Goal: Information Seeking & Learning: Learn about a topic

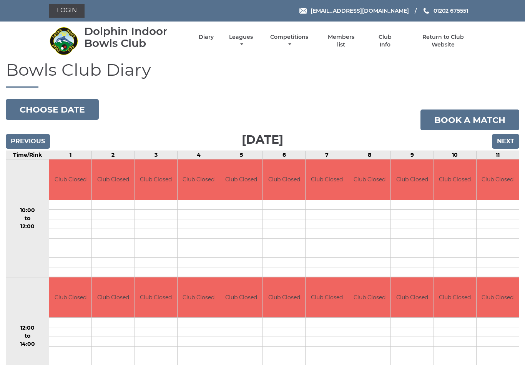
click at [506, 141] on input "Next" at bounding box center [505, 141] width 27 height 15
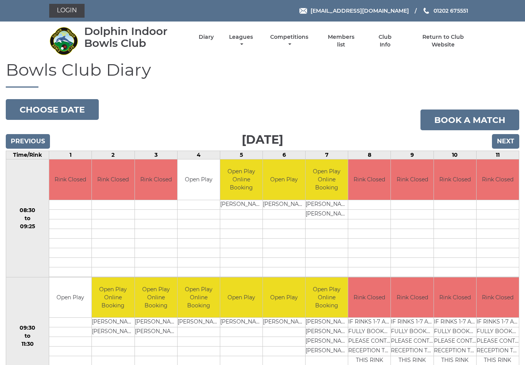
click at [70, 7] on link "Login" at bounding box center [66, 11] width 35 height 14
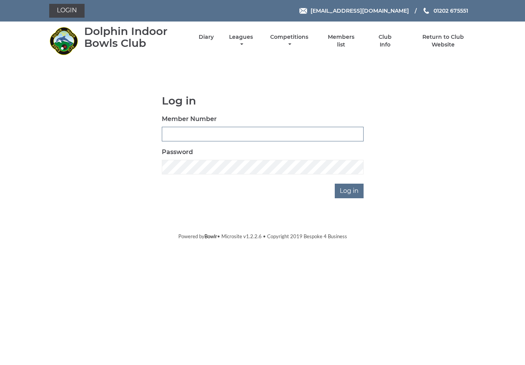
type input "4024"
click at [350, 191] on input "Log in" at bounding box center [349, 191] width 29 height 15
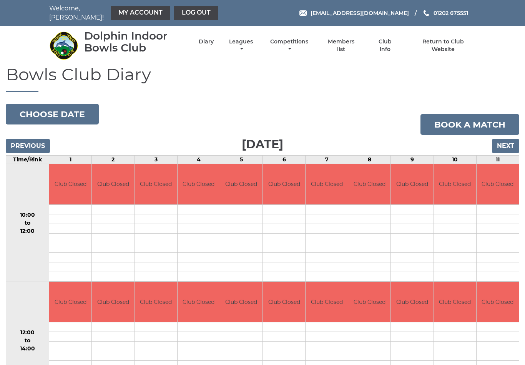
click at [353, 39] on link "Members list" at bounding box center [341, 45] width 35 height 15
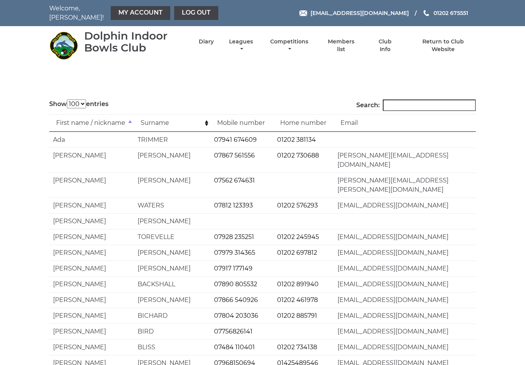
select select "100"
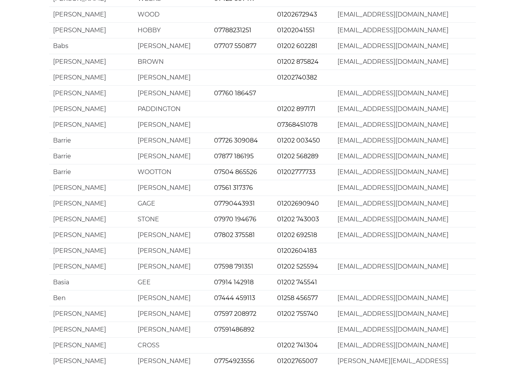
scroll to position [1387, 0]
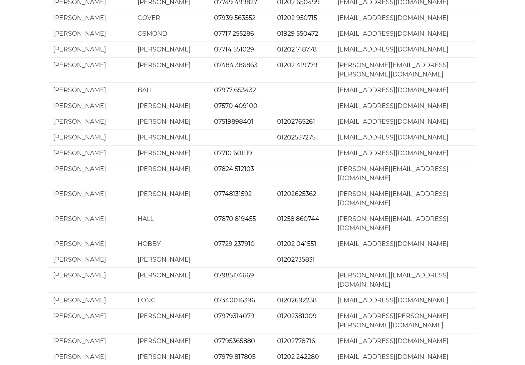
scroll to position [221, 0]
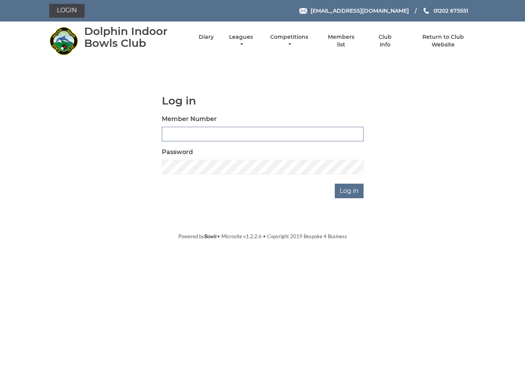
type input "4024"
click at [350, 191] on input "Log in" at bounding box center [349, 191] width 29 height 15
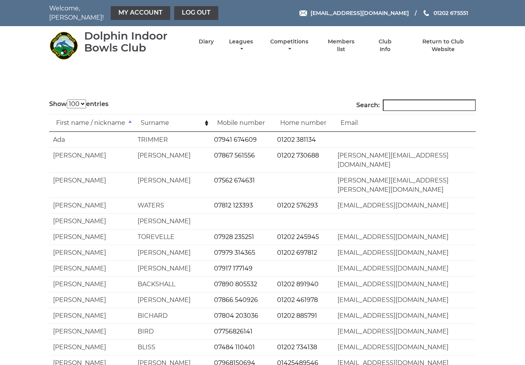
select select "100"
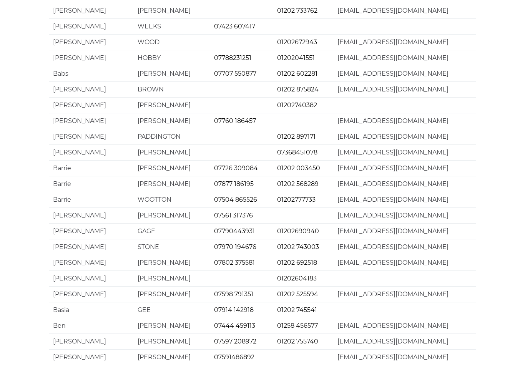
scroll to position [1387, 0]
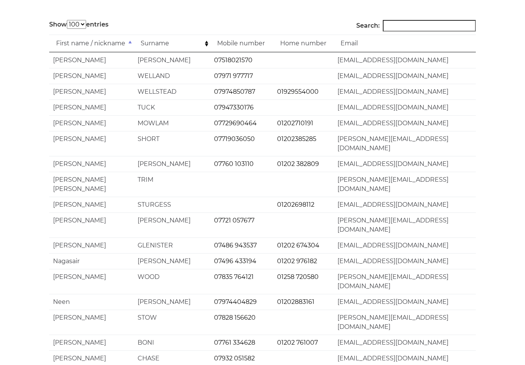
scroll to position [0, 0]
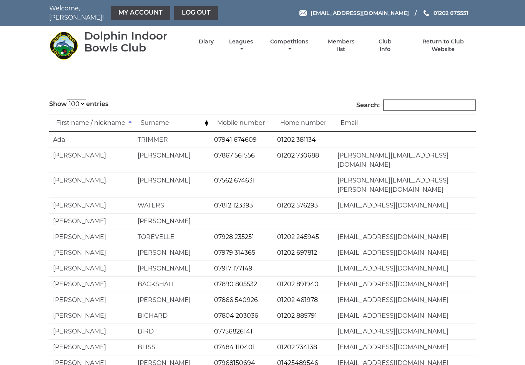
select select "100"
click at [305, 38] on li "Competitions Club competitions - Summer 2025 Club competitions - Winter 2024 Cl…" at bounding box center [282, 45] width 55 height 23
click at [307, 44] on link "Competitions" at bounding box center [289, 45] width 42 height 15
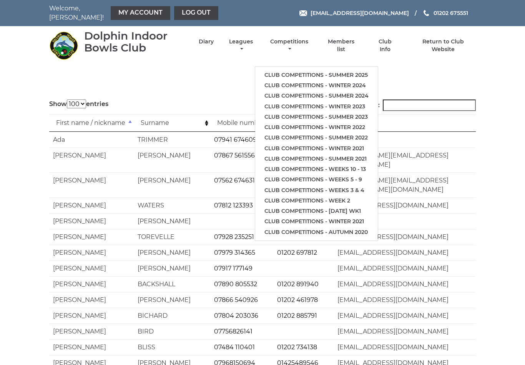
click at [318, 227] on link "Club competitions - Autumn 2020" at bounding box center [316, 232] width 123 height 10
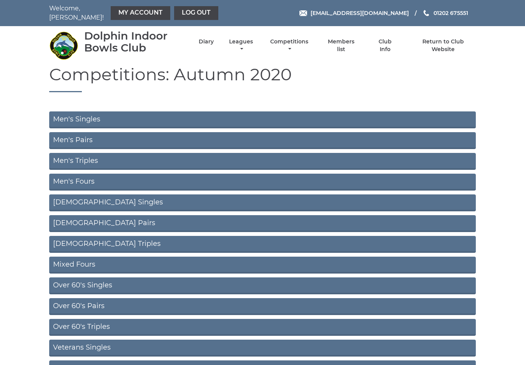
click at [90, 116] on link "Men's Singles" at bounding box center [262, 119] width 427 height 17
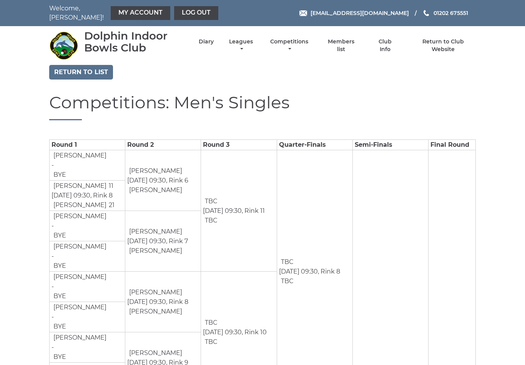
click at [86, 65] on link "Return to list" at bounding box center [81, 72] width 64 height 15
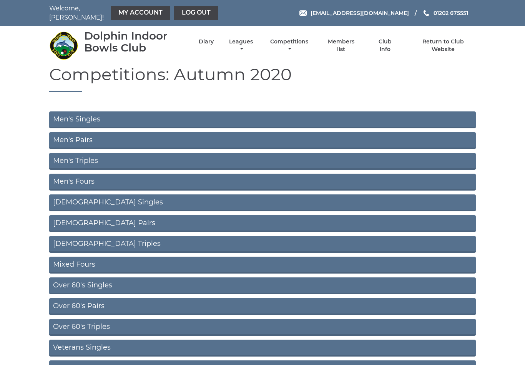
click at [336, 136] on link "Men's Pairs" at bounding box center [262, 140] width 427 height 17
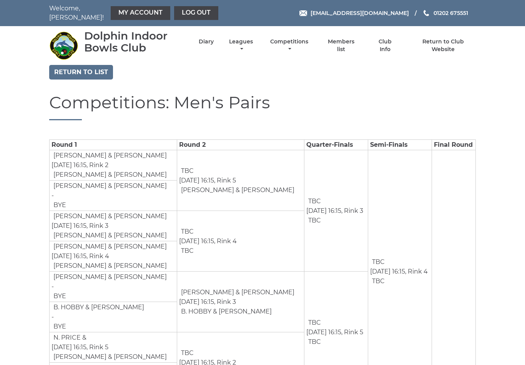
click at [82, 67] on link "Return to list" at bounding box center [81, 72] width 64 height 15
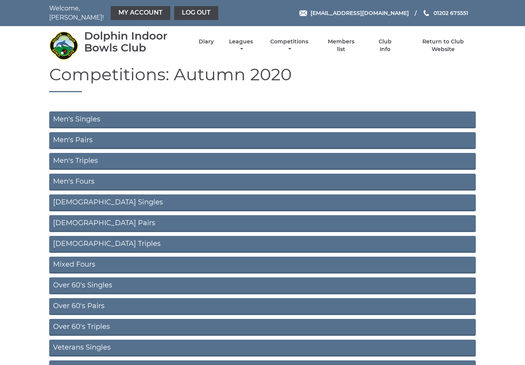
click at [85, 156] on link "Men's Triples" at bounding box center [262, 161] width 427 height 17
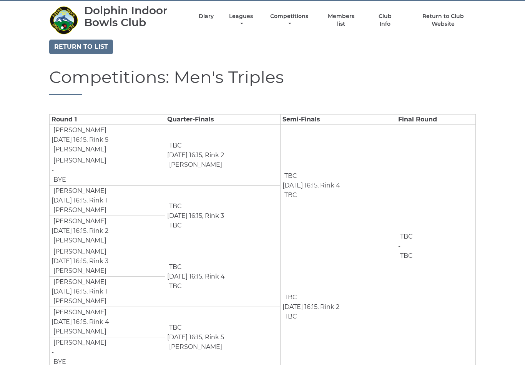
scroll to position [30, 0]
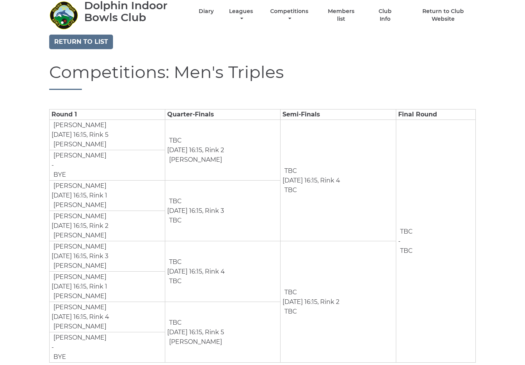
click at [78, 40] on link "Return to list" at bounding box center [81, 42] width 64 height 15
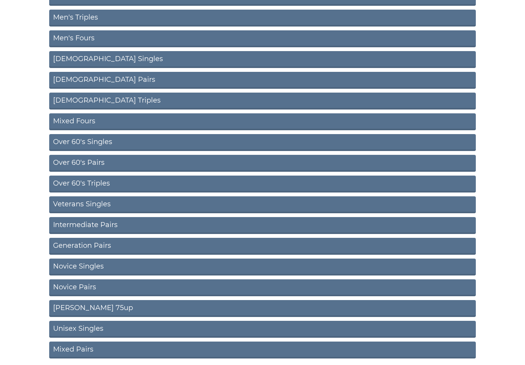
scroll to position [135, 0]
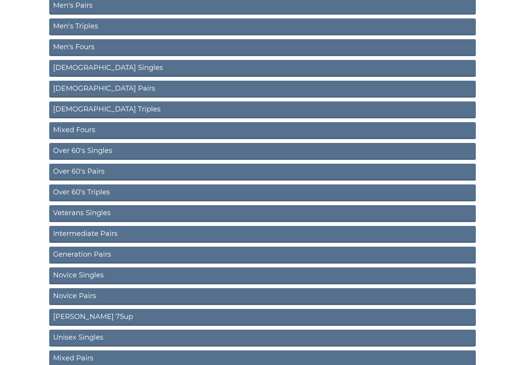
click at [81, 145] on link "Over 60's Singles" at bounding box center [262, 151] width 427 height 17
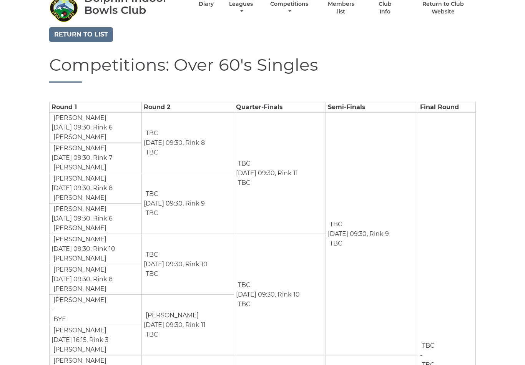
scroll to position [30, 0]
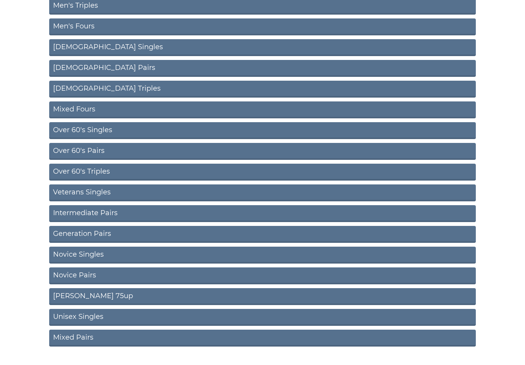
scroll to position [156, 0]
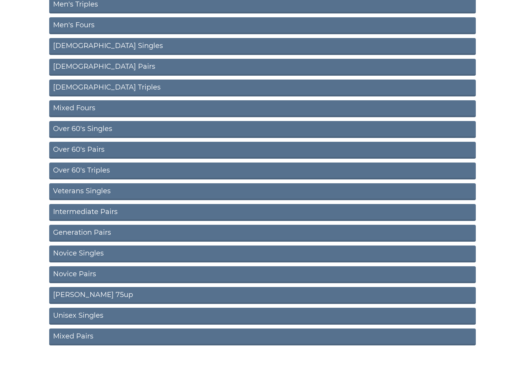
click at [81, 144] on link "Over 60's Pairs" at bounding box center [262, 150] width 427 height 17
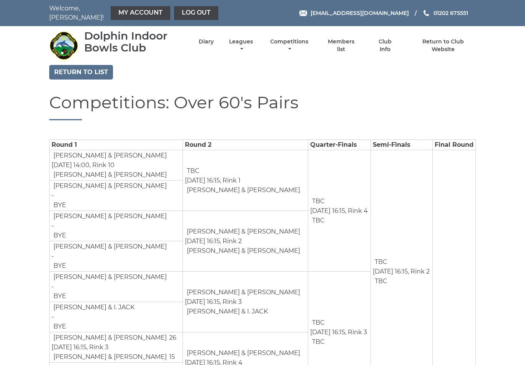
click at [78, 66] on link "Return to list" at bounding box center [81, 72] width 64 height 15
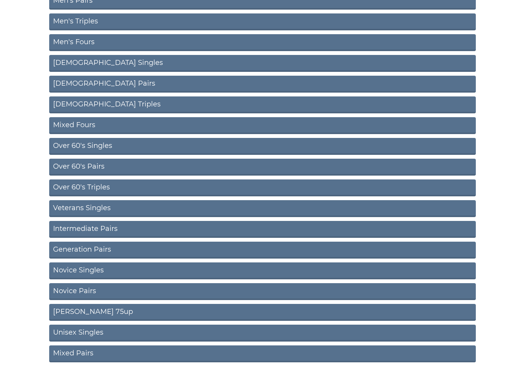
scroll to position [156, 0]
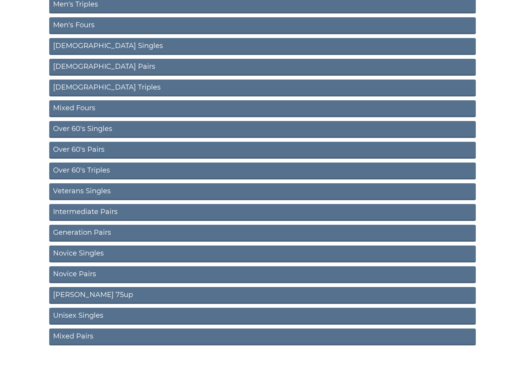
click at [221, 336] on link "Mixed Pairs" at bounding box center [262, 337] width 427 height 17
click at [227, 329] on link "Mixed Pairs" at bounding box center [262, 337] width 427 height 17
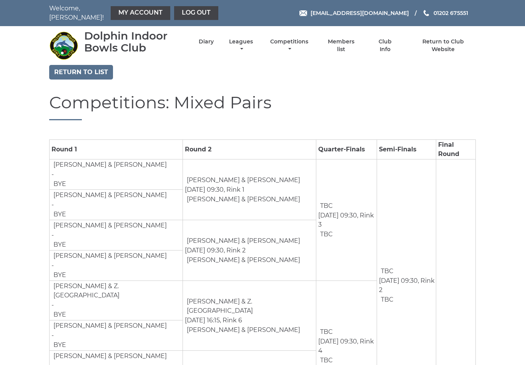
click at [323, 240] on td "TBC Feb 7th, 09:30, Rink 3 TBC" at bounding box center [346, 219] width 61 height 121
click at [85, 73] on link "Return to list" at bounding box center [81, 72] width 64 height 15
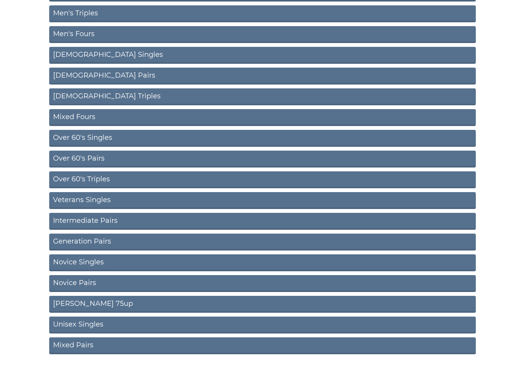
scroll to position [156, 0]
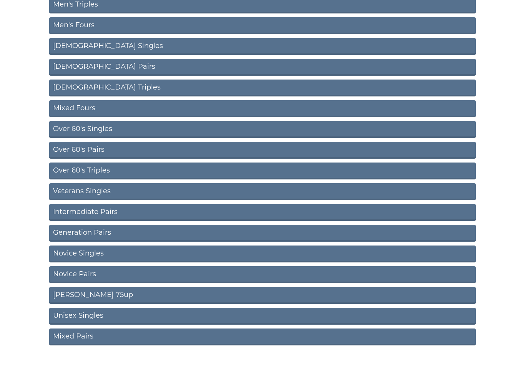
click at [352, 308] on link "Unisex Singles" at bounding box center [262, 316] width 427 height 17
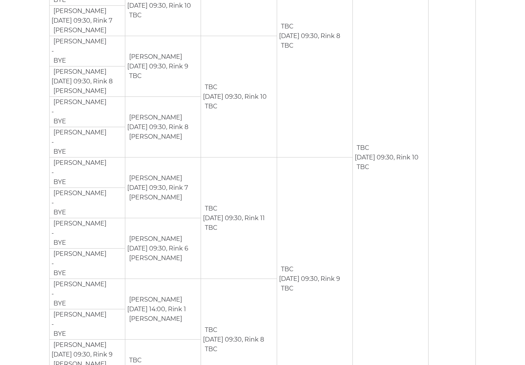
scroll to position [223, 0]
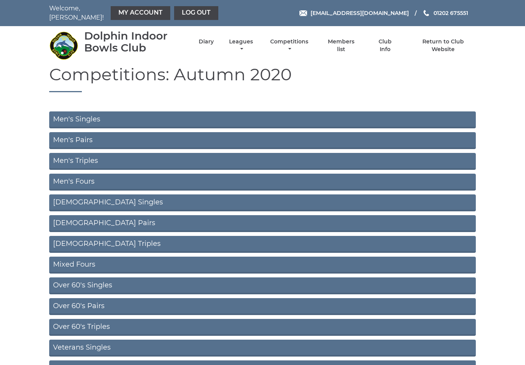
scroll to position [168, 0]
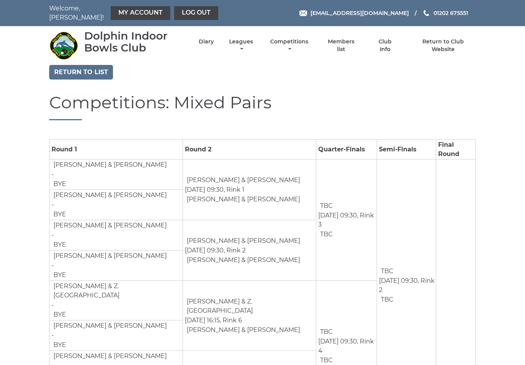
click at [300, 42] on link "Competitions" at bounding box center [289, 45] width 42 height 15
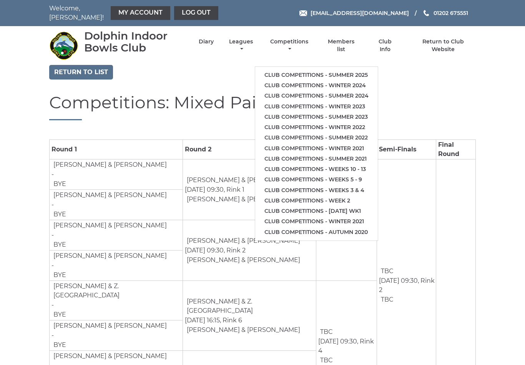
click at [348, 70] on link "Club competitions - Summer 2025" at bounding box center [316, 75] width 123 height 10
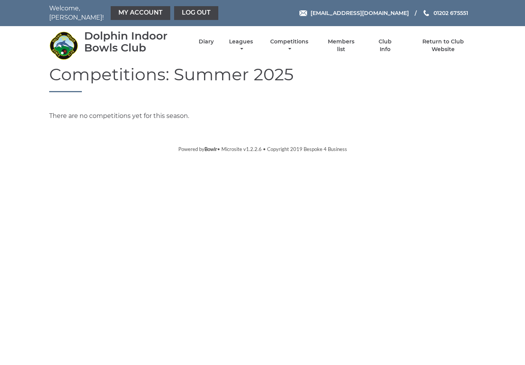
click at [390, 41] on link "Club Info" at bounding box center [384, 45] width 25 height 15
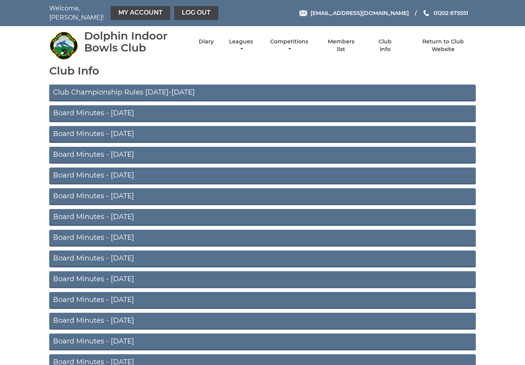
click at [98, 88] on link "Club Championship Rules 2025-2026" at bounding box center [262, 93] width 427 height 17
click at [111, 109] on link "Board Minutes - July 2025" at bounding box center [262, 113] width 427 height 17
click at [395, 42] on link "Club Info" at bounding box center [384, 45] width 25 height 15
click at [254, 38] on link "Leagues" at bounding box center [241, 45] width 28 height 15
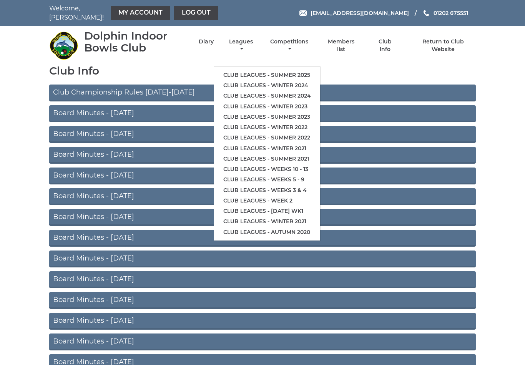
click at [214, 40] on link "Diary" at bounding box center [206, 41] width 15 height 7
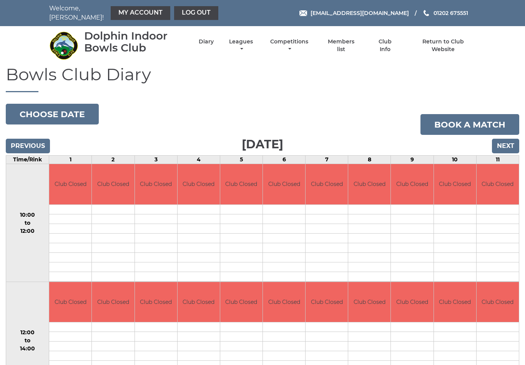
click at [124, 9] on link "My Account" at bounding box center [141, 13] width 60 height 14
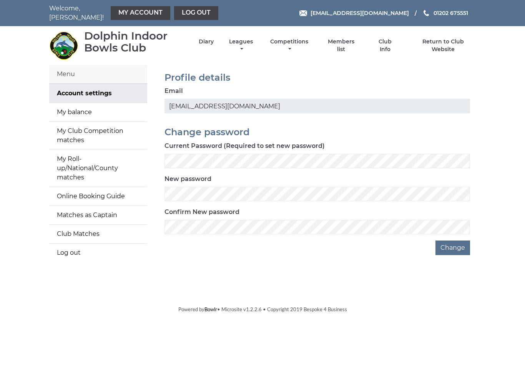
click at [73, 106] on link "My balance" at bounding box center [98, 112] width 98 height 18
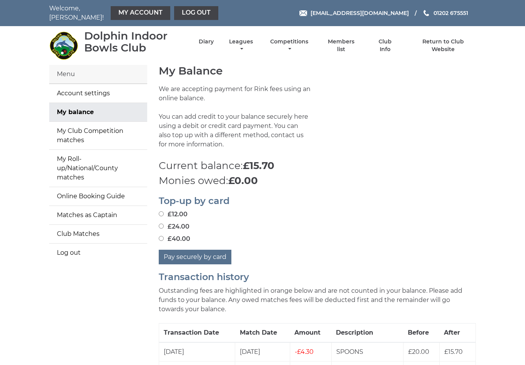
click at [75, 131] on link "My Club Competition matches" at bounding box center [98, 136] width 98 height 28
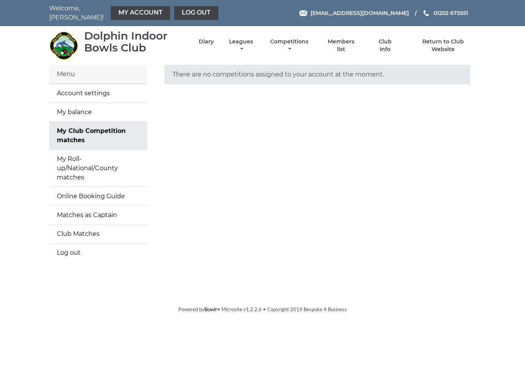
click at [75, 157] on link "My Roll-up/National/County matches" at bounding box center [98, 168] width 98 height 37
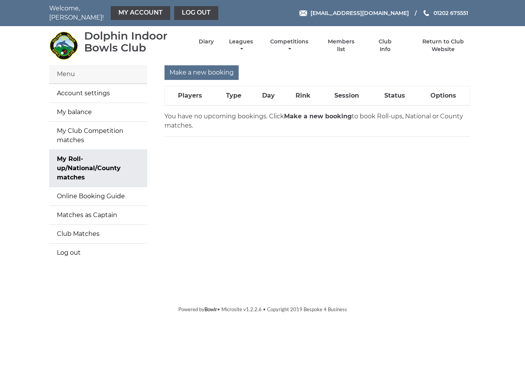
click at [73, 228] on link "Club Matches" at bounding box center [98, 234] width 98 height 18
